Goal: Task Accomplishment & Management: Use online tool/utility

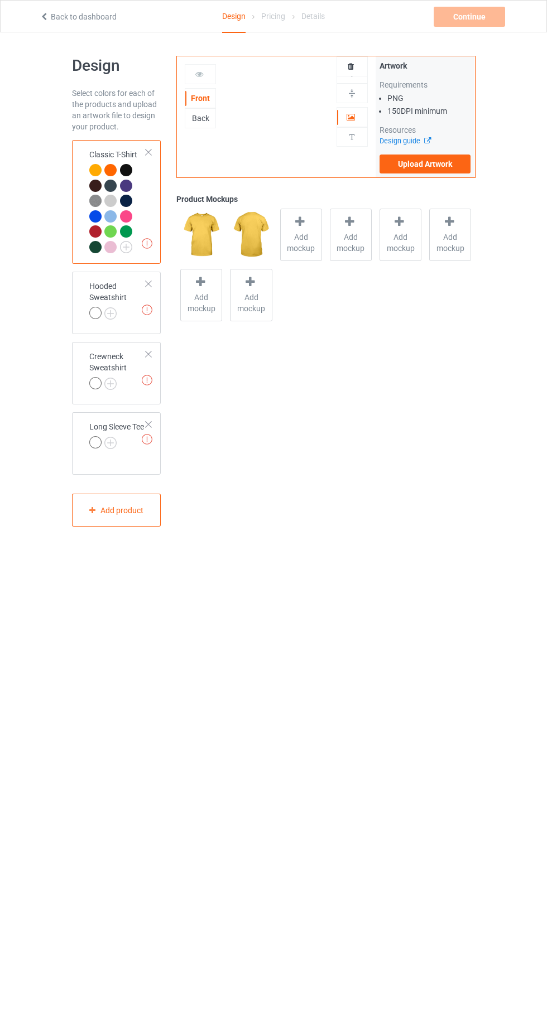
click at [42, 17] on icon at bounding box center [44, 15] width 9 height 8
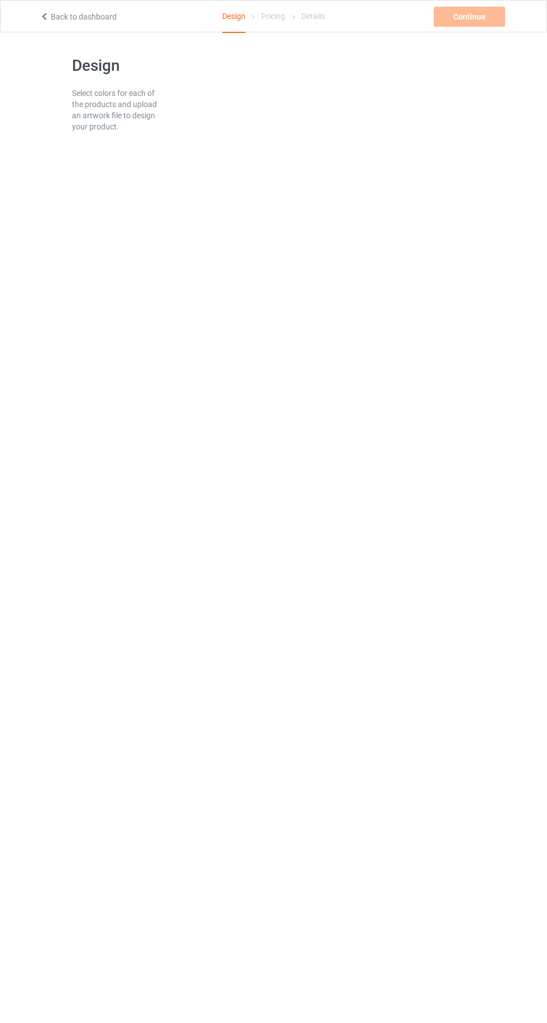
click at [59, 12] on link "Back to dashboard" at bounding box center [78, 16] width 77 height 9
